Goal: Find specific page/section: Find specific page/section

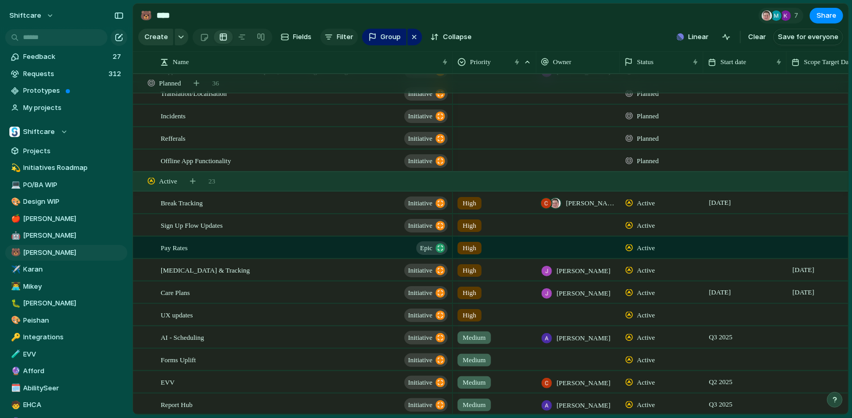
scroll to position [728, 0]
click at [327, 41] on div "button" at bounding box center [329, 37] width 8 height 8
type input "**"
click at [345, 74] on div "Customer" at bounding box center [355, 77] width 45 height 10
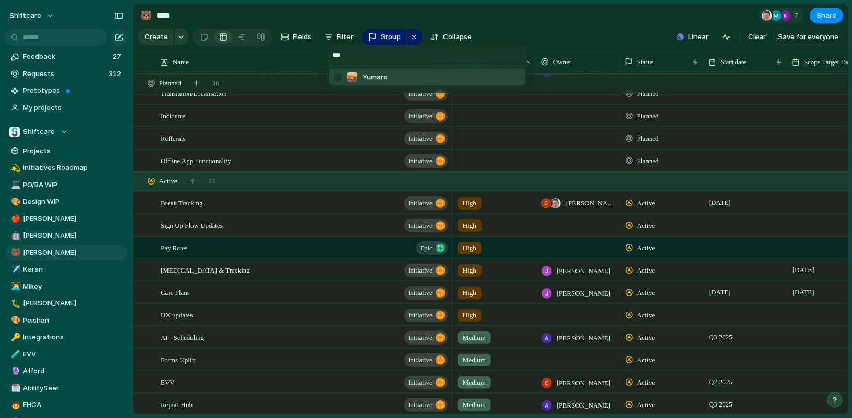
type input "***"
click at [364, 74] on span "Yumaro" at bounding box center [375, 77] width 25 height 10
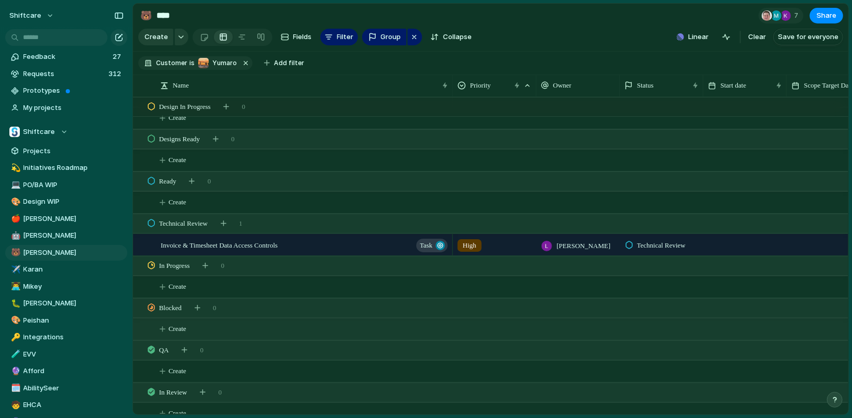
scroll to position [182, 0]
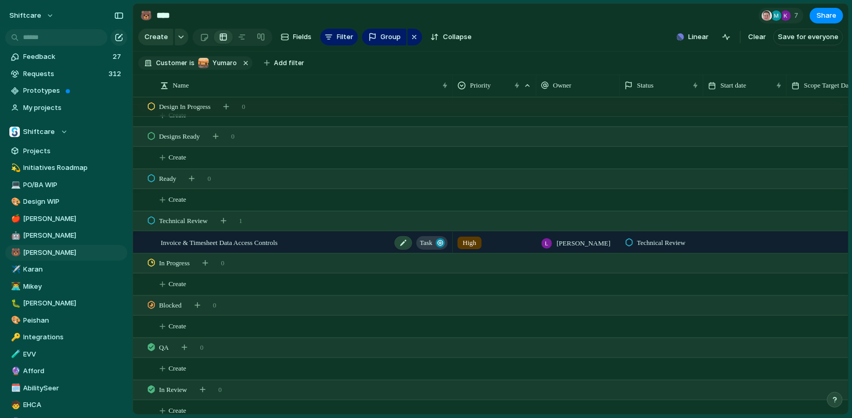
click at [245, 241] on span "Invoice & Timesheet Data Access Controls" at bounding box center [219, 242] width 117 height 12
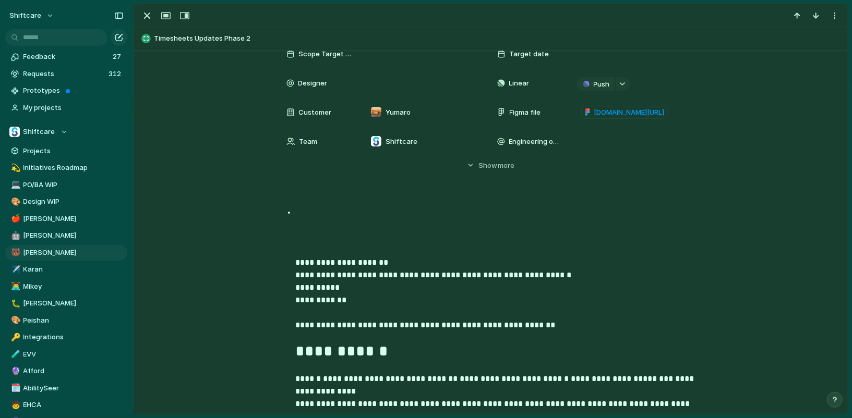
scroll to position [303, 0]
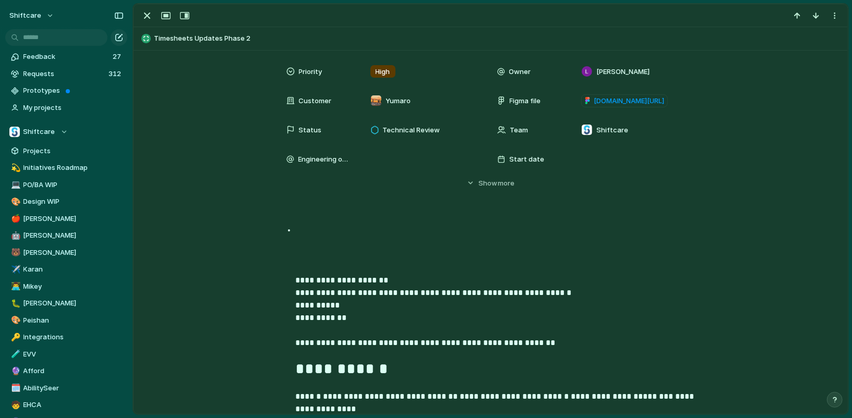
scroll to position [320, 0]
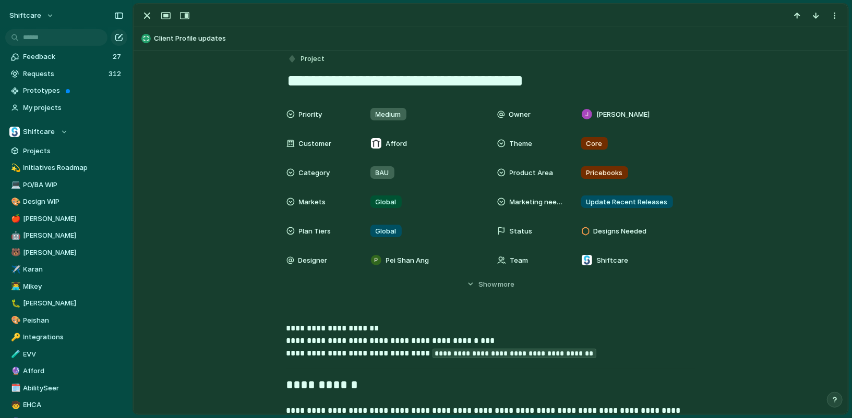
scroll to position [11, 0]
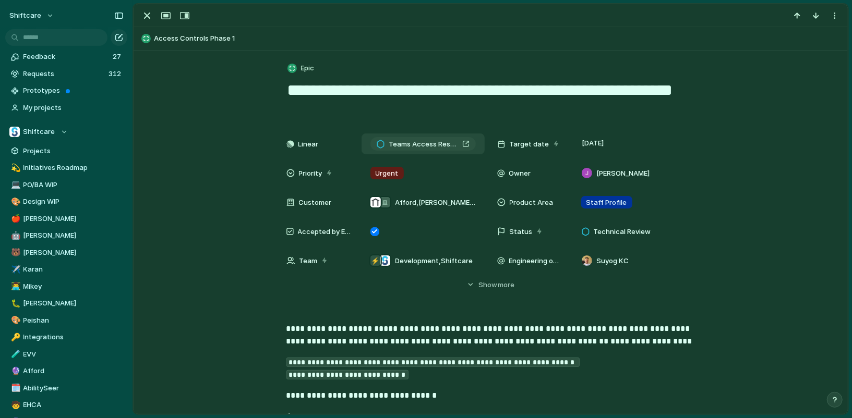
click at [398, 149] on span "Teams Access Restriction: Testing & Security Requirements" at bounding box center [423, 144] width 69 height 10
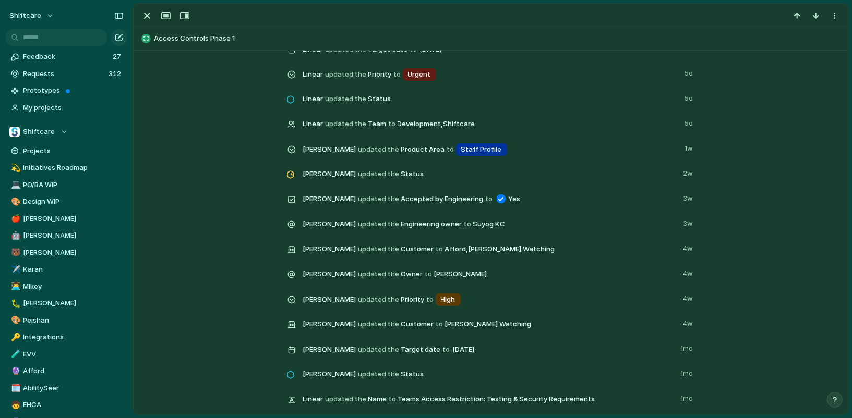
scroll to position [971, 0]
click at [248, 197] on div "Delivery No issues in this project yet. Activity Comment Update Feedback Linear…" at bounding box center [490, 173] width 689 height 489
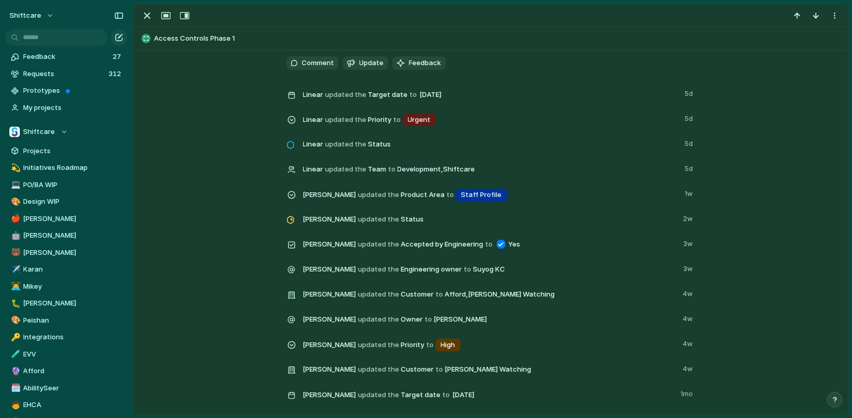
scroll to position [926, 0]
